Goal: Book appointment/travel/reservation

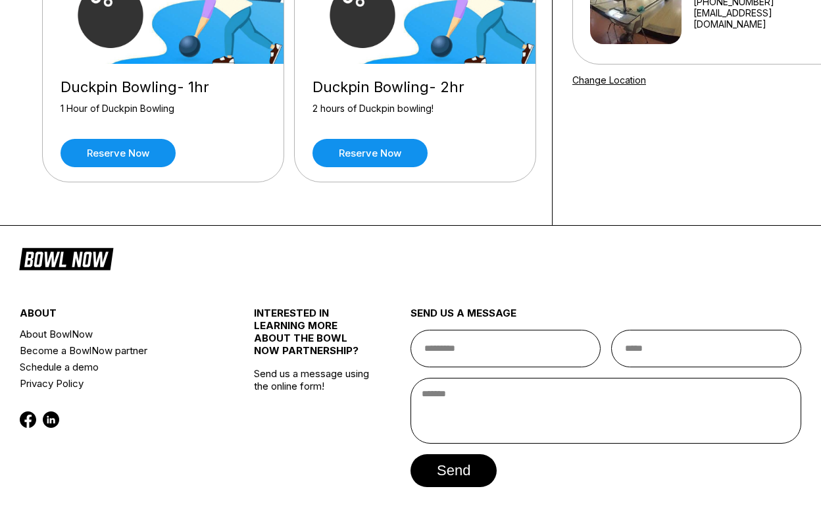
scroll to position [236, 0]
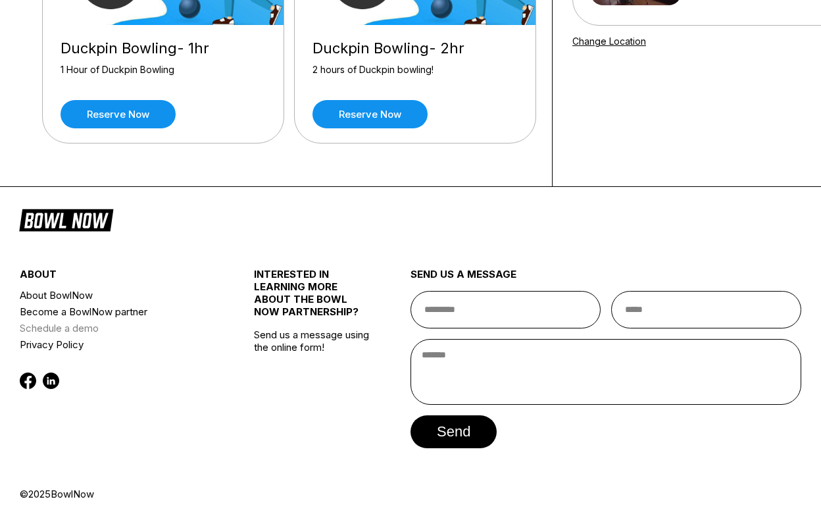
click at [89, 330] on link "Schedule a demo" at bounding box center [117, 328] width 195 height 16
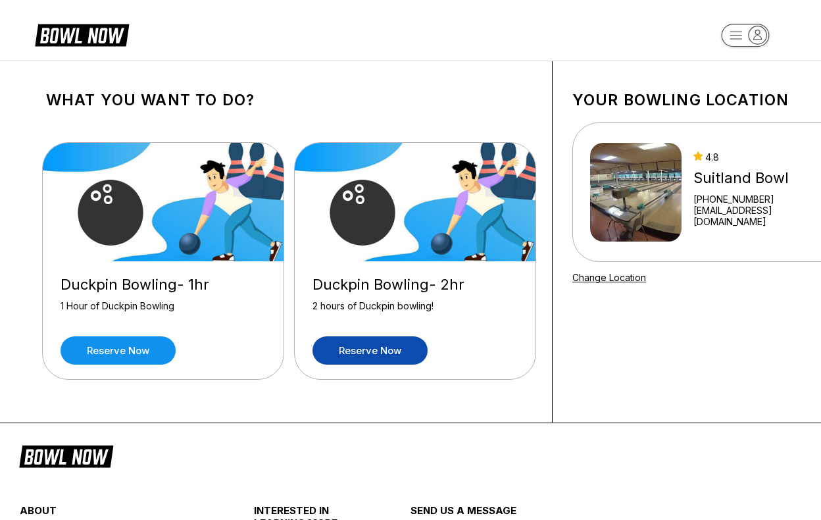
click at [382, 353] on link "Reserve now" at bounding box center [370, 350] width 115 height 28
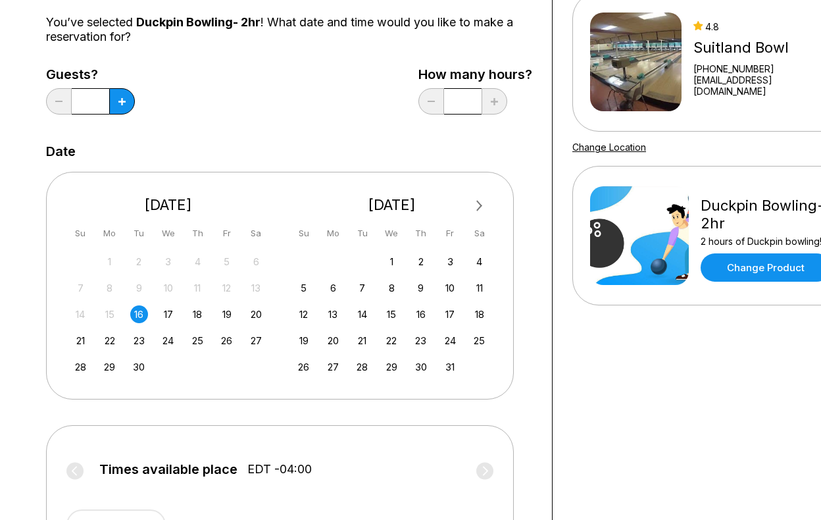
scroll to position [132, 0]
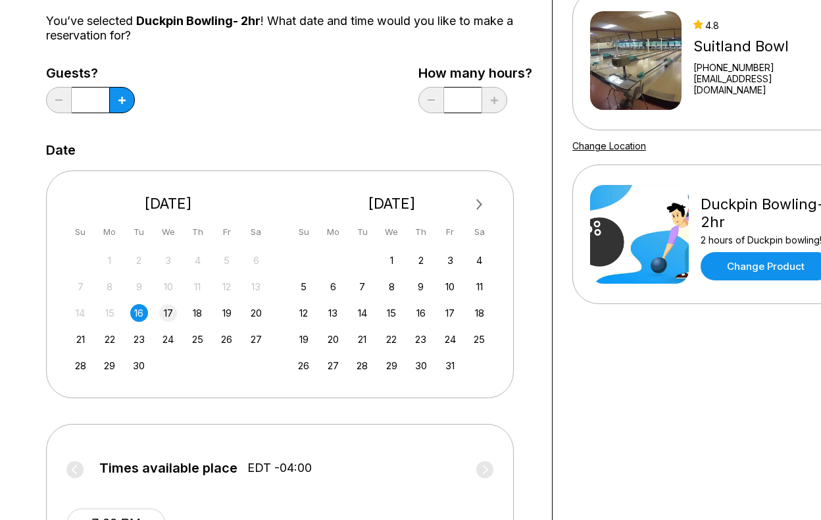
click at [168, 310] on div "17" at bounding box center [168, 313] width 18 height 18
click at [168, 335] on div "24" at bounding box center [168, 339] width 18 height 18
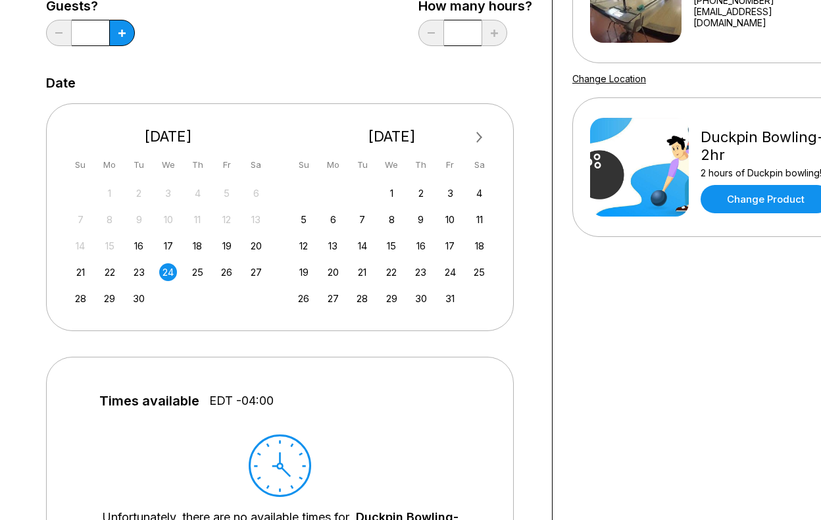
scroll to position [197, 0]
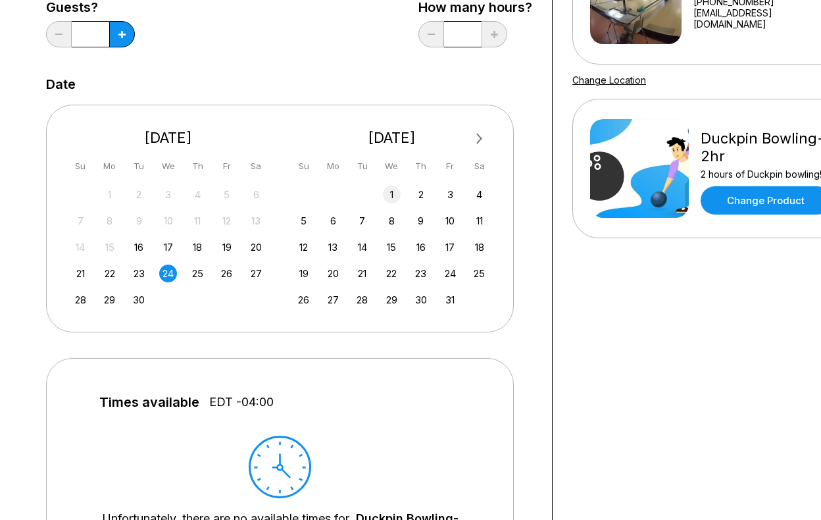
click at [393, 194] on div "1" at bounding box center [392, 195] width 18 height 18
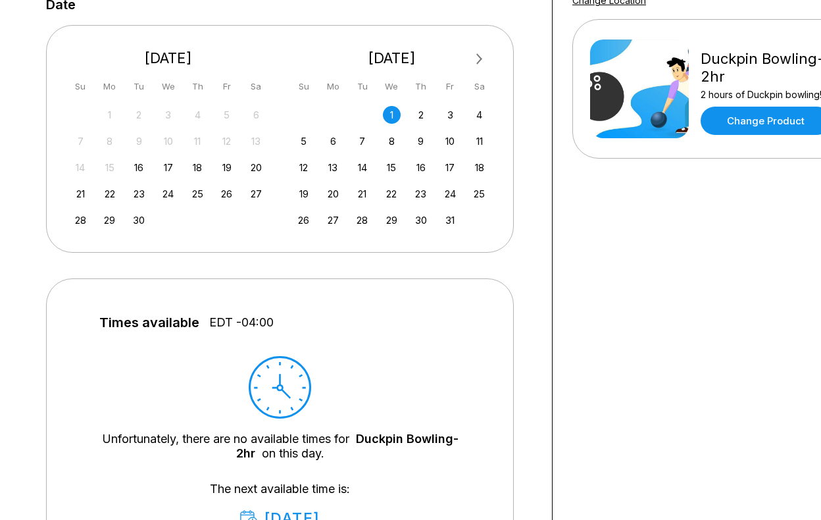
scroll to position [263, 0]
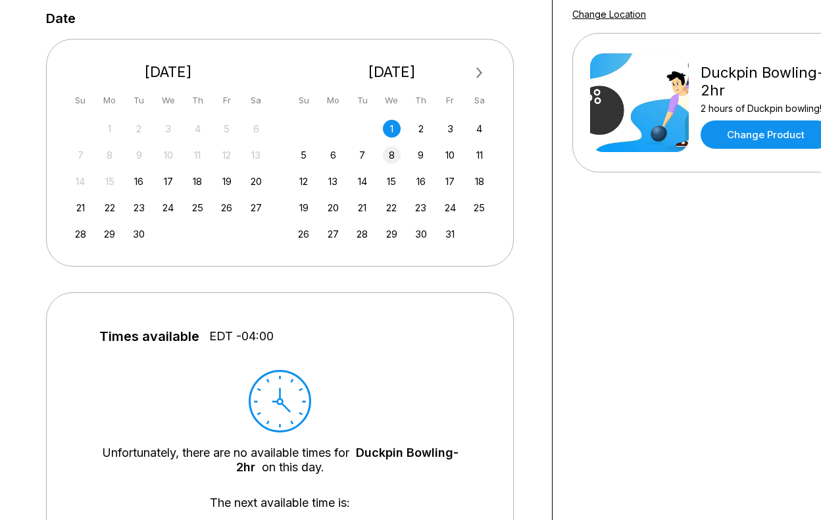
click at [396, 153] on div "8" at bounding box center [392, 155] width 18 height 18
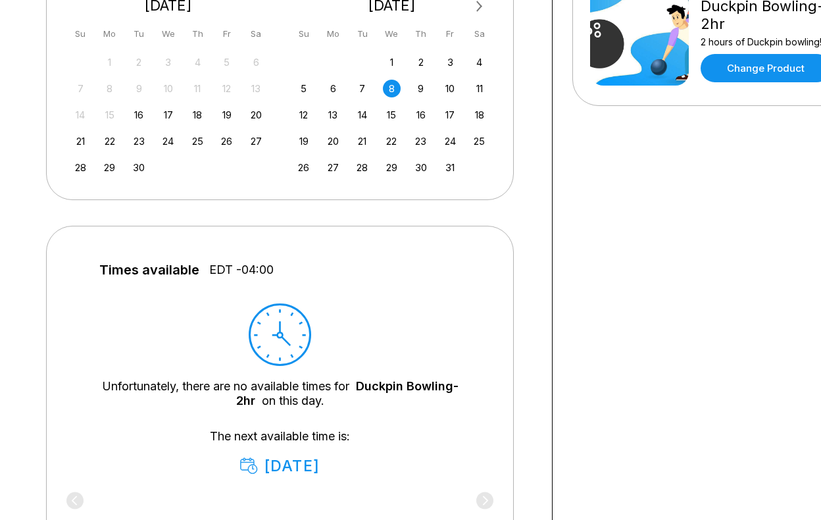
scroll to position [329, 0]
click at [391, 113] on div "15" at bounding box center [392, 116] width 18 height 18
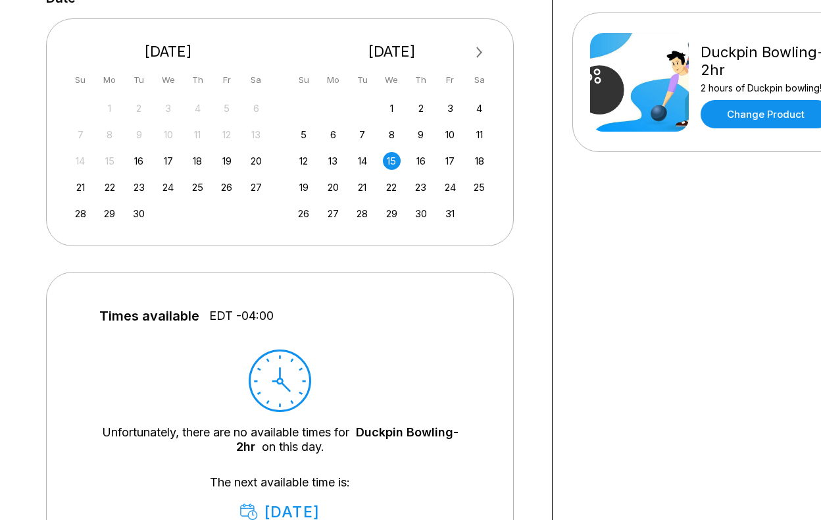
scroll to position [263, 0]
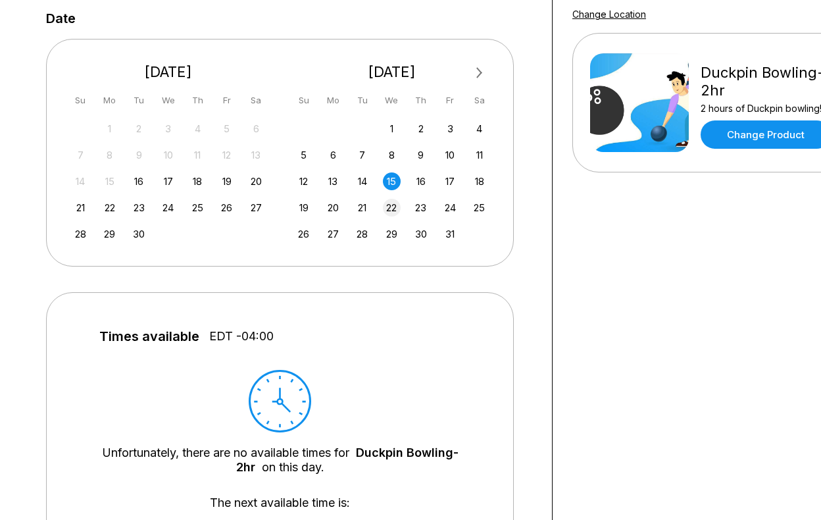
click at [388, 207] on div "22" at bounding box center [392, 208] width 18 height 18
click at [388, 234] on div "29" at bounding box center [392, 234] width 18 height 18
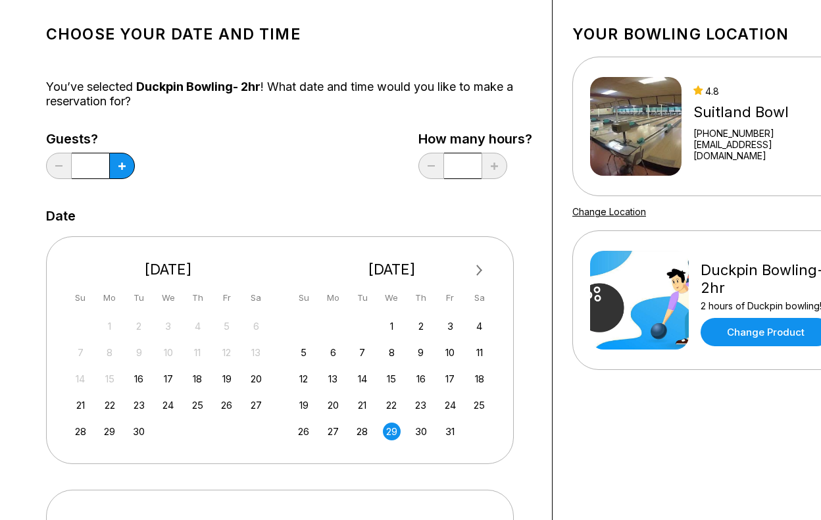
scroll to position [0, 0]
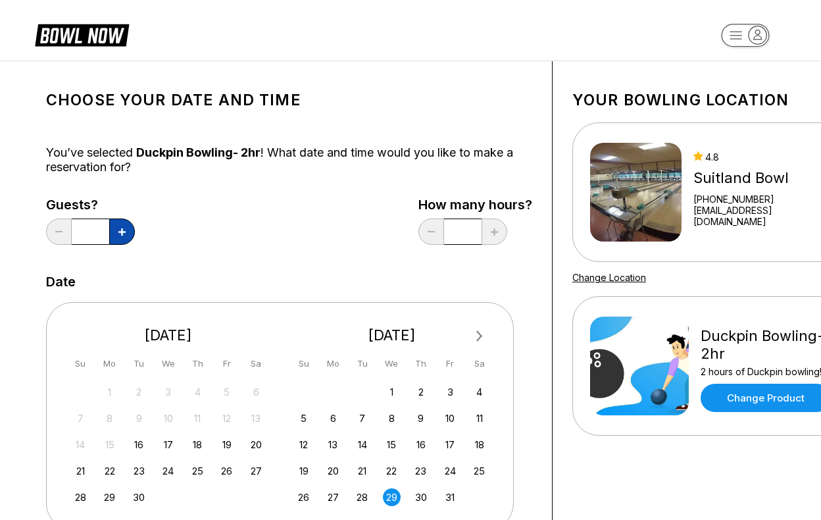
click at [122, 230] on icon at bounding box center [121, 231] width 7 height 7
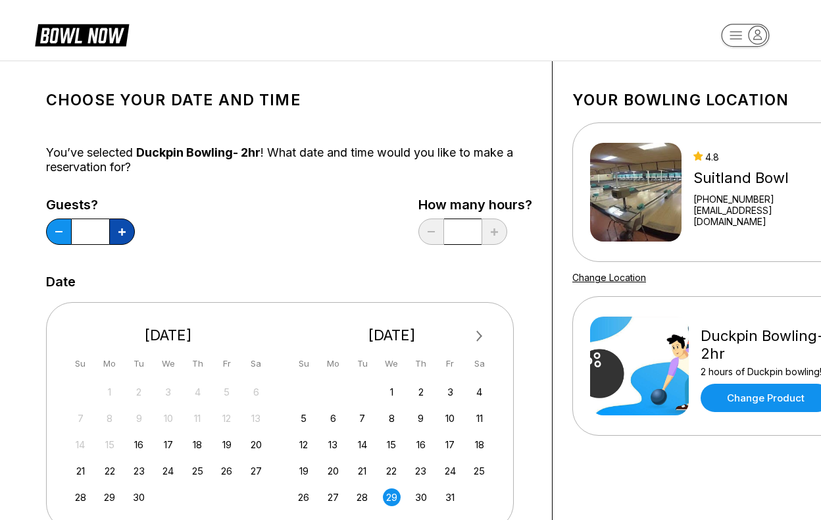
type input "*"
click at [389, 394] on div "1" at bounding box center [392, 392] width 18 height 18
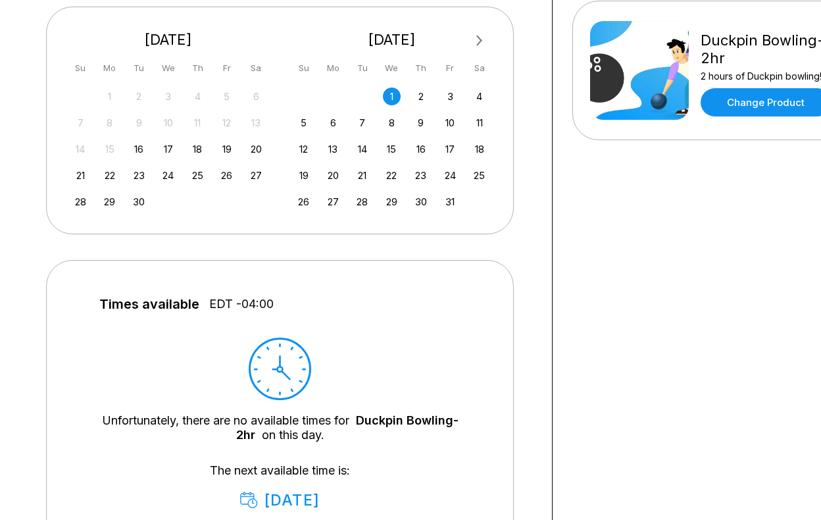
scroll to position [263, 0]
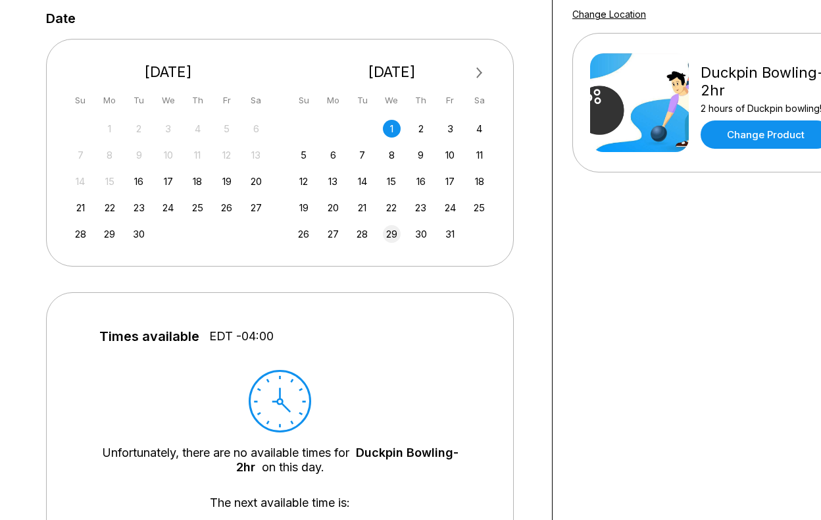
click at [391, 234] on div "29" at bounding box center [392, 234] width 18 height 18
click at [395, 209] on div "22" at bounding box center [392, 208] width 18 height 18
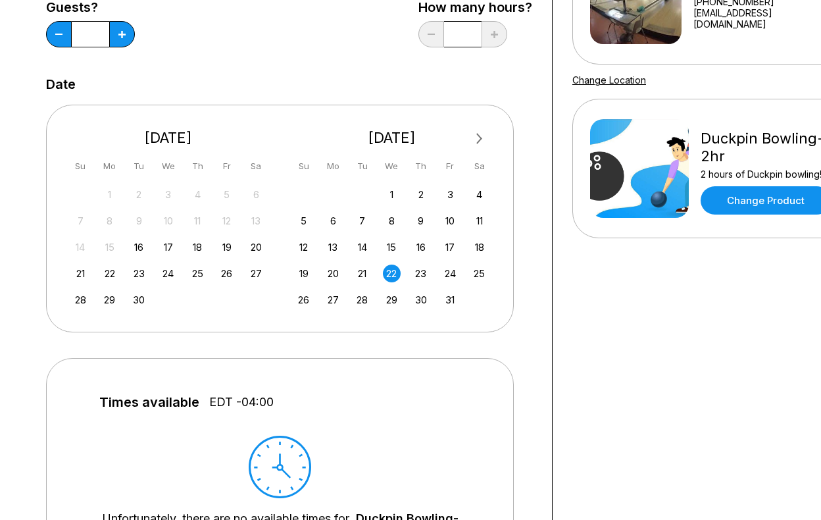
scroll to position [132, 0]
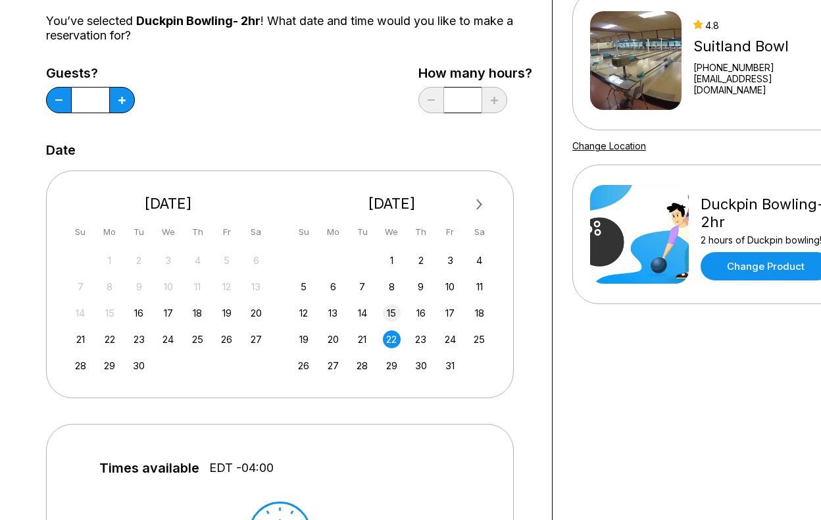
click at [395, 318] on div "15" at bounding box center [392, 313] width 18 height 18
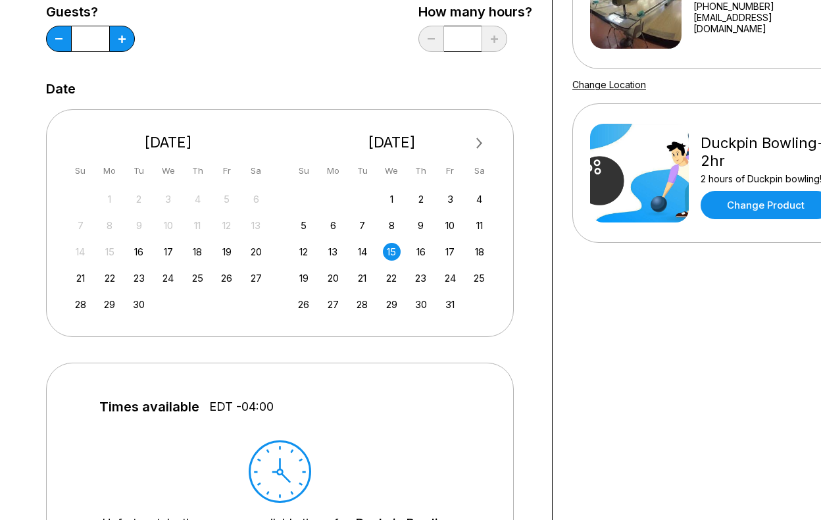
scroll to position [129, 0]
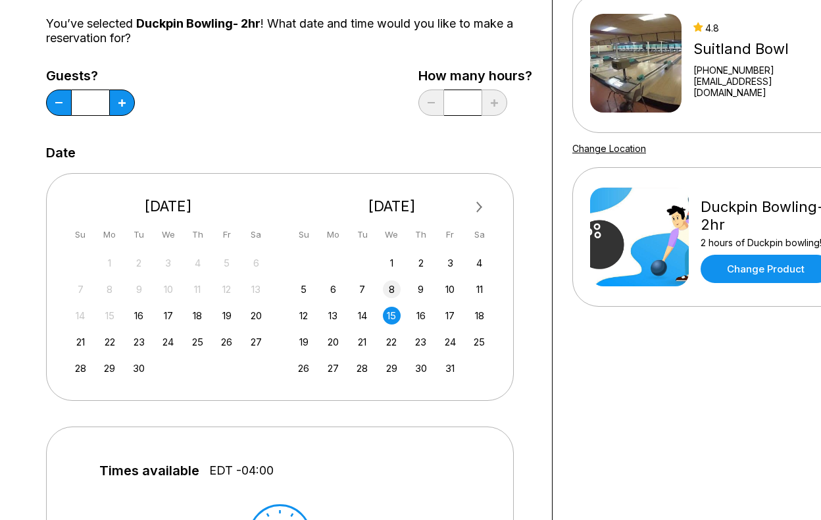
click at [391, 283] on div "8" at bounding box center [392, 289] width 18 height 18
click at [386, 263] on div "1" at bounding box center [392, 263] width 18 height 18
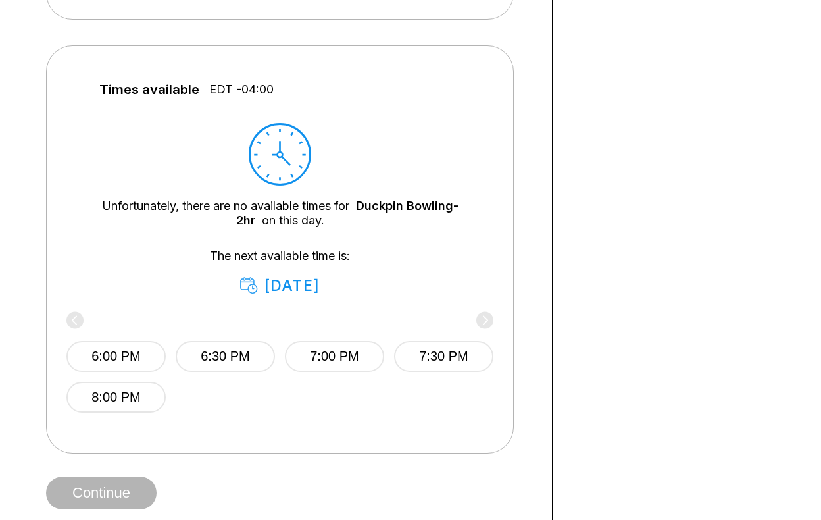
scroll to position [524, 0]
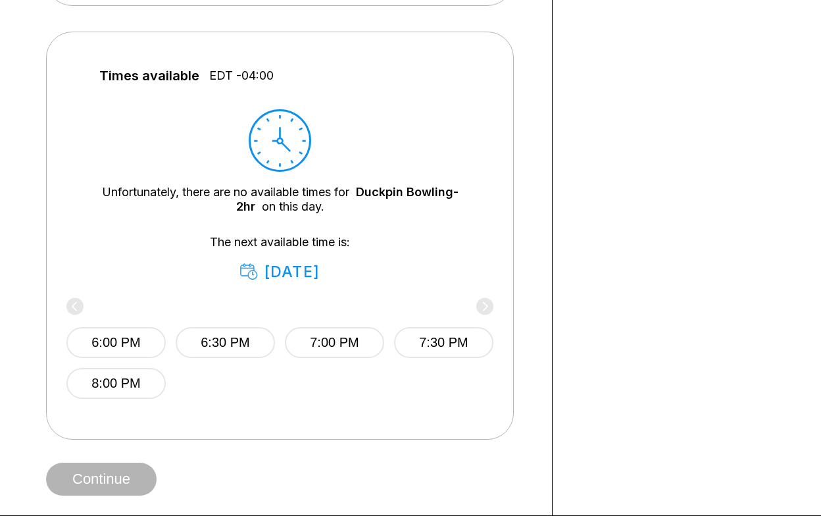
click at [70, 305] on div "6:00 PM 6:30 PM 7:00 PM 7:30 PM 8:00 PM" at bounding box center [279, 350] width 427 height 98
click at [297, 404] on div "6:00 PM 6:30 PM 7:00 PM 7:30 PM 8:00 PM" at bounding box center [279, 350] width 427 height 138
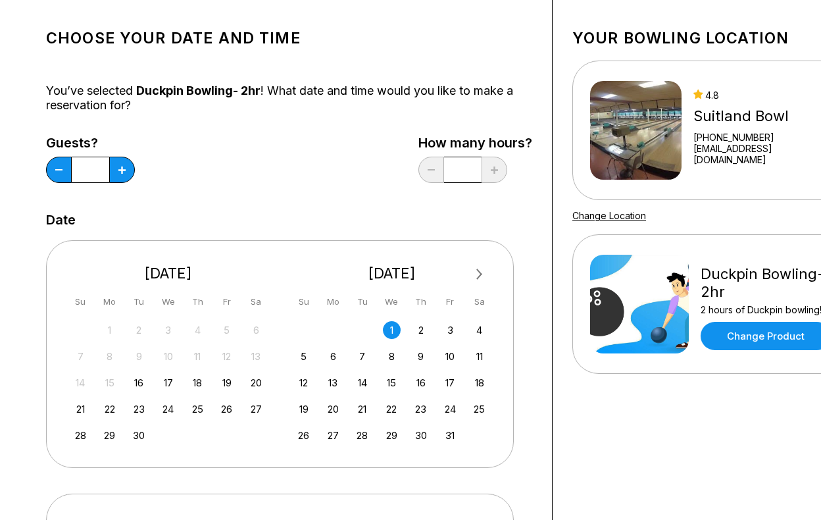
scroll to position [0, 0]
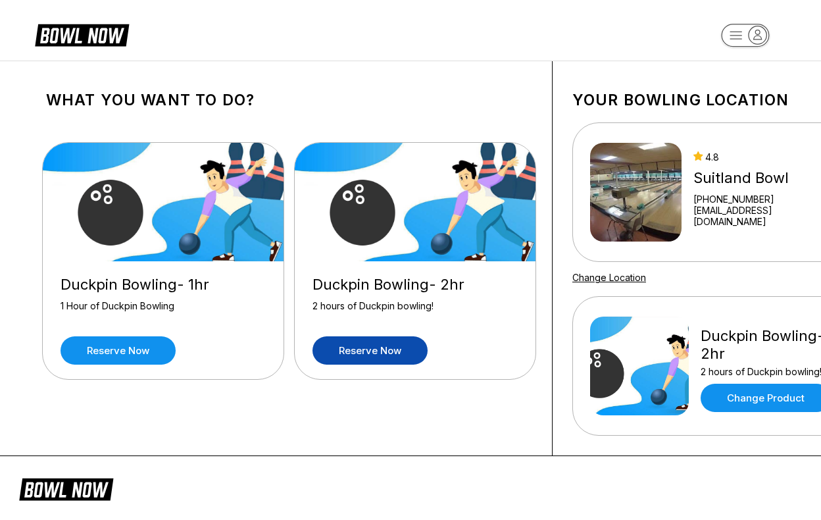
click at [648, 181] on img at bounding box center [635, 192] width 91 height 99
click at [773, 405] on link "Change Product" at bounding box center [766, 398] width 130 height 28
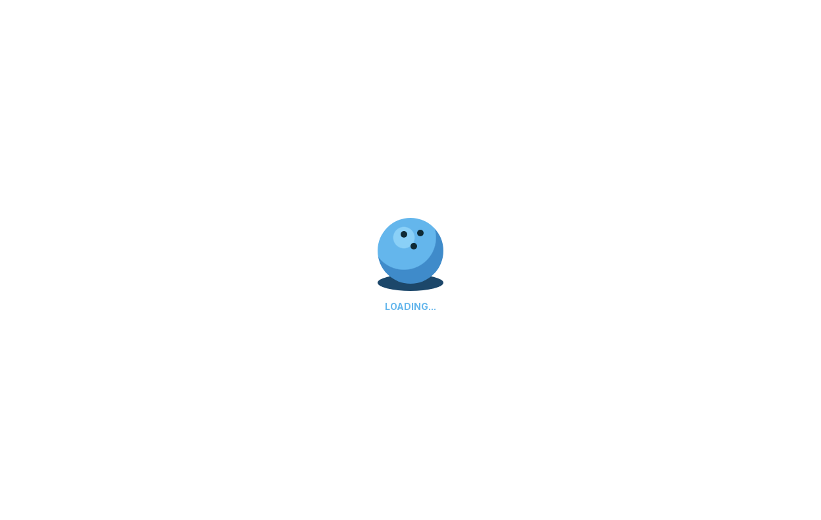
click at [407, 268] on div at bounding box center [411, 251] width 66 height 66
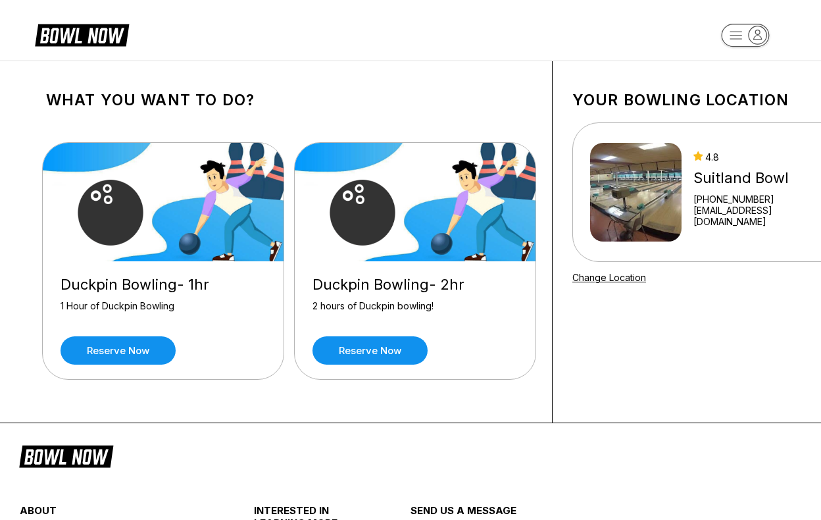
click at [647, 212] on img at bounding box center [635, 192] width 91 height 99
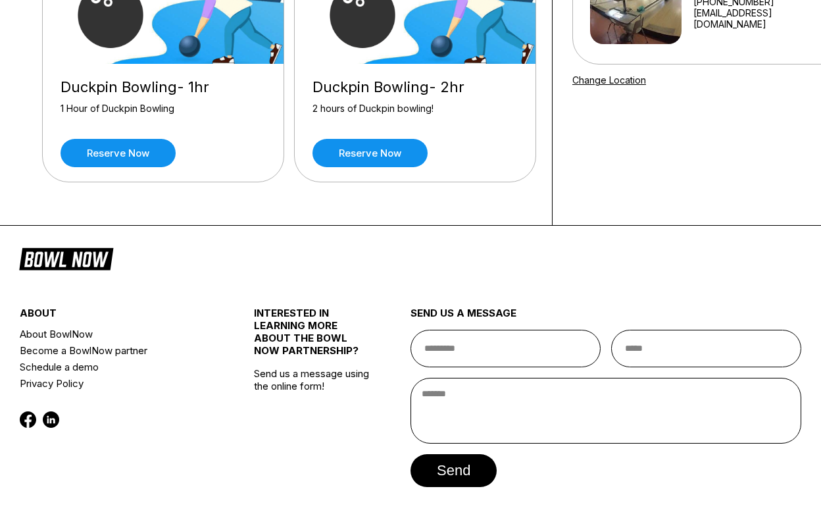
scroll to position [132, 0]
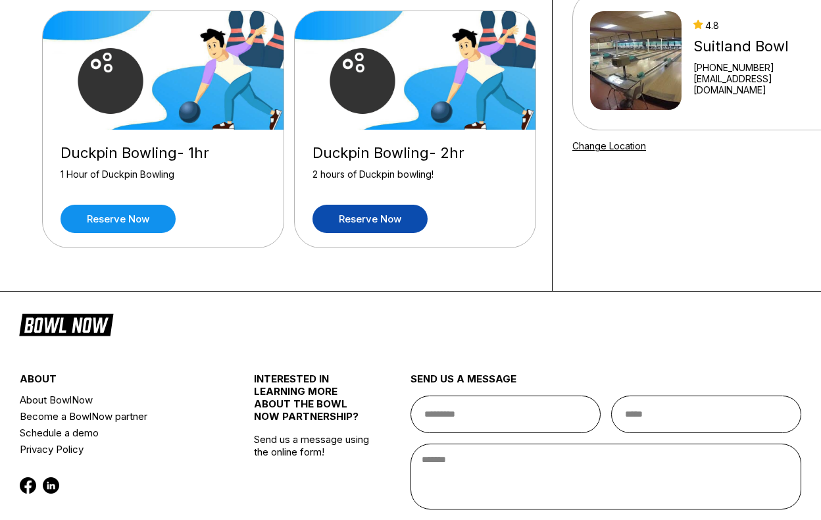
click at [399, 205] on link "Reserve now" at bounding box center [370, 219] width 115 height 28
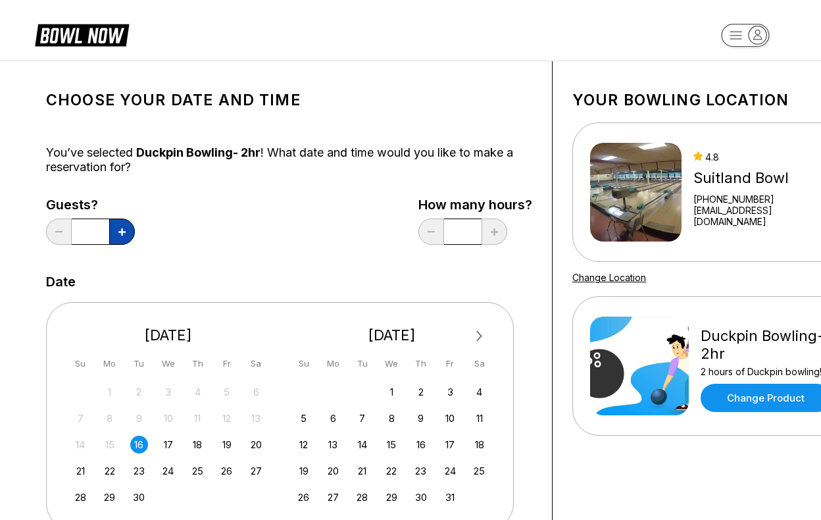
click at [128, 238] on button at bounding box center [122, 231] width 26 height 26
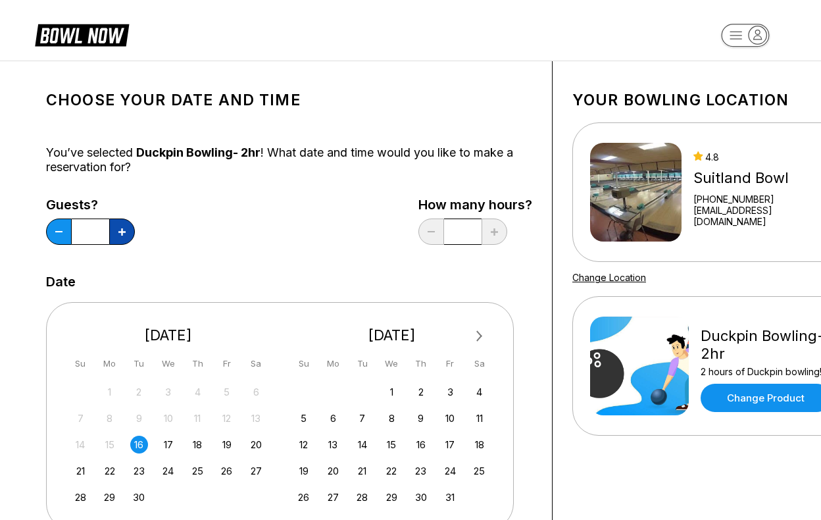
type input "*"
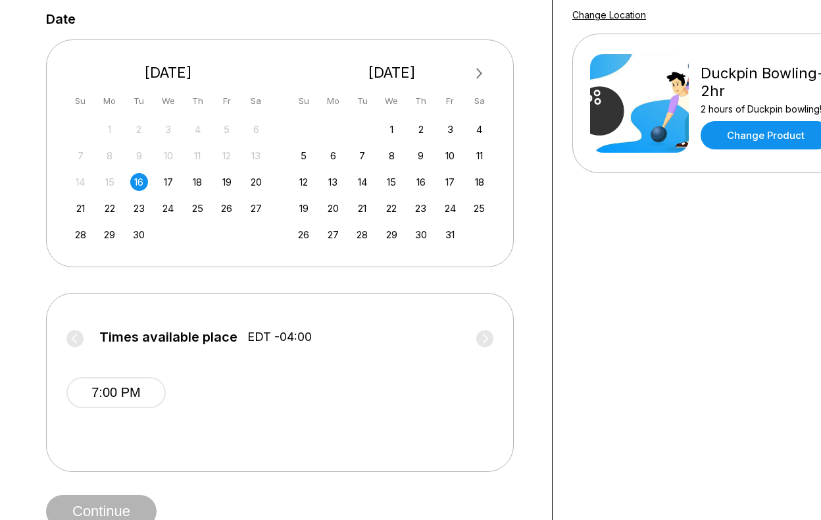
scroll to position [263, 0]
click at [80, 339] on label "Times available place EDT -04:00" at bounding box center [279, 339] width 427 height 21
click at [392, 131] on div "1" at bounding box center [392, 129] width 18 height 18
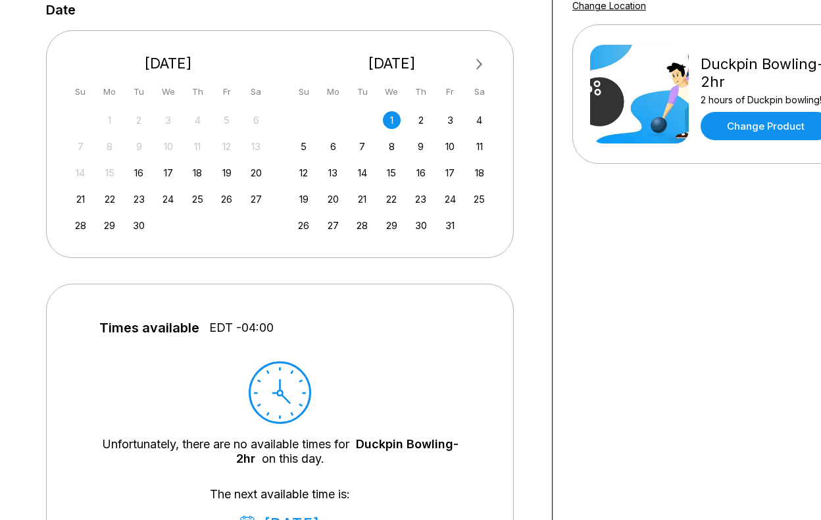
scroll to position [261, 0]
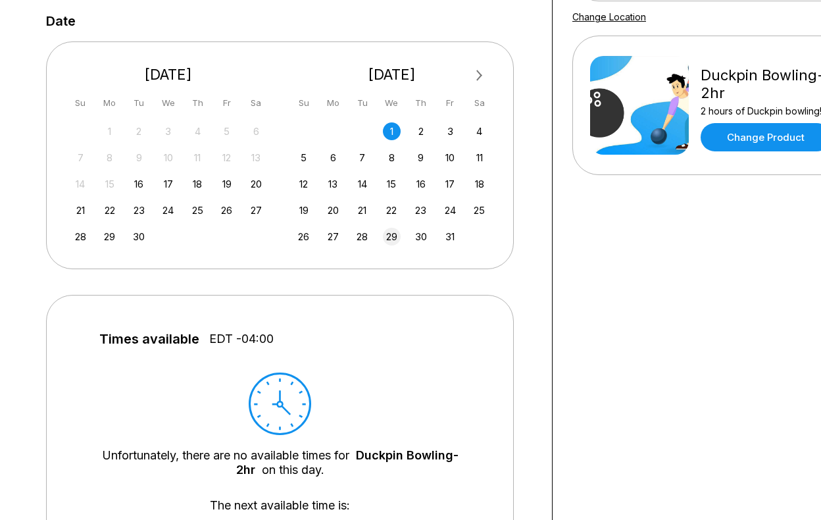
click at [391, 232] on div "29" at bounding box center [392, 237] width 18 height 18
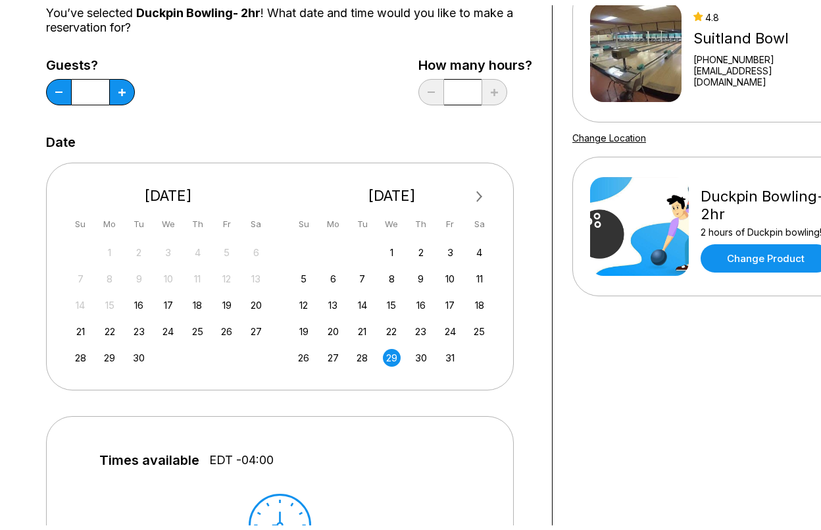
scroll to position [0, 0]
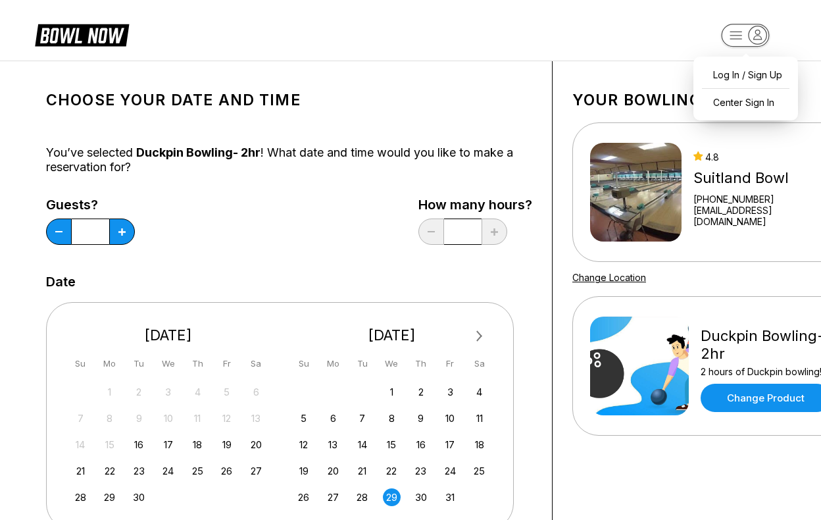
click at [734, 38] on rect "button" at bounding box center [745, 35] width 48 height 23
click at [648, 26] on header at bounding box center [410, 30] width 821 height 61
click at [628, 280] on link "Change Location" at bounding box center [609, 277] width 74 height 11
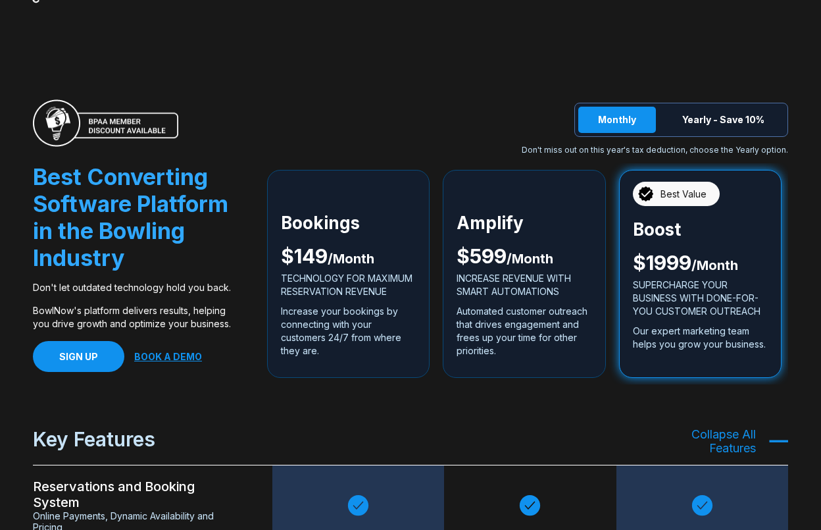
scroll to position [2500, 0]
